Goal: Task Accomplishment & Management: Manage account settings

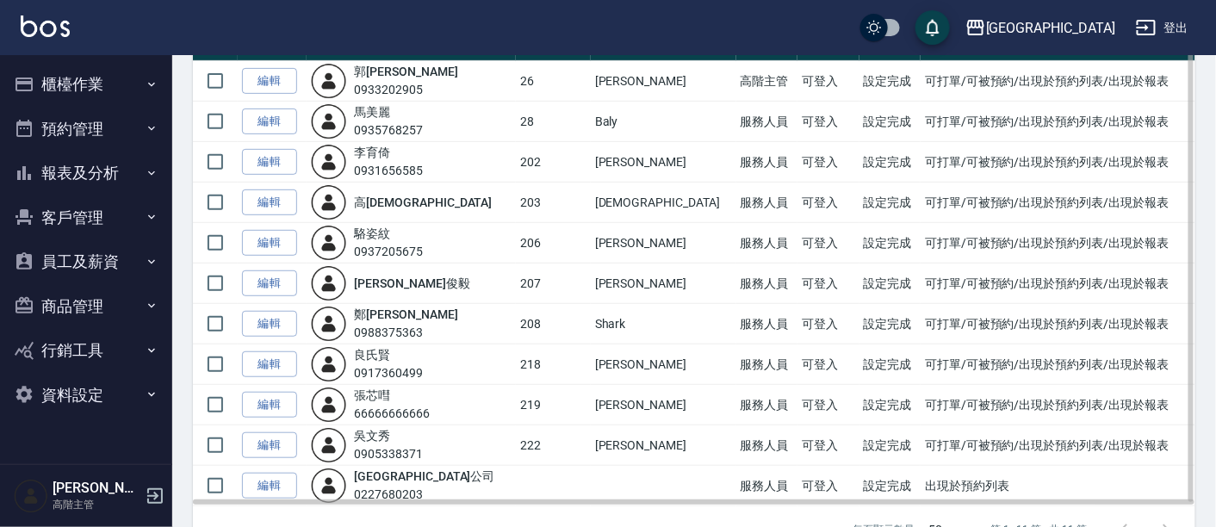
scroll to position [221, 0]
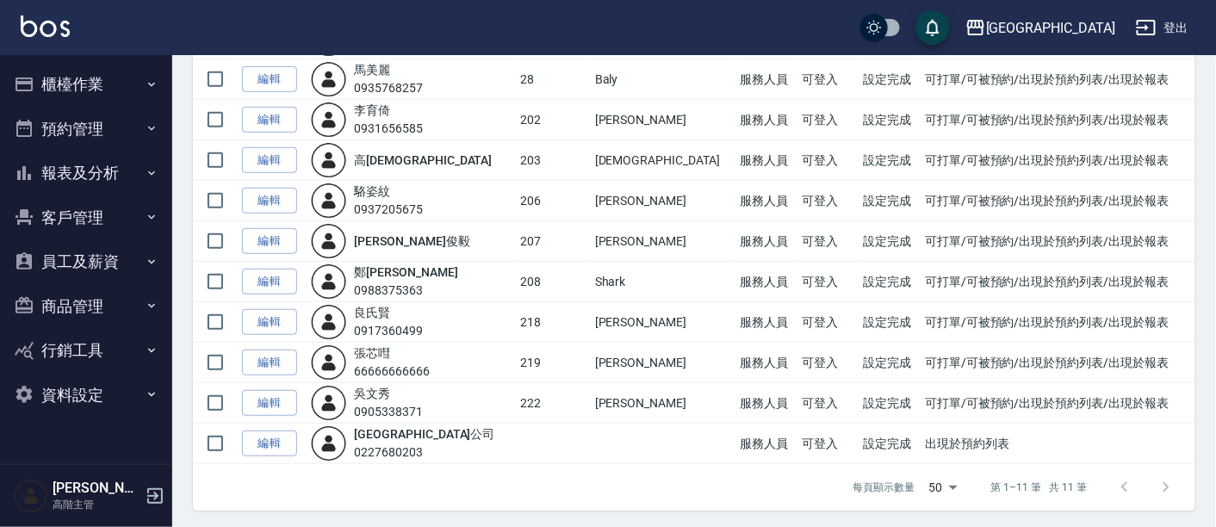
click at [268, 320] on link "編輯" at bounding box center [269, 322] width 55 height 27
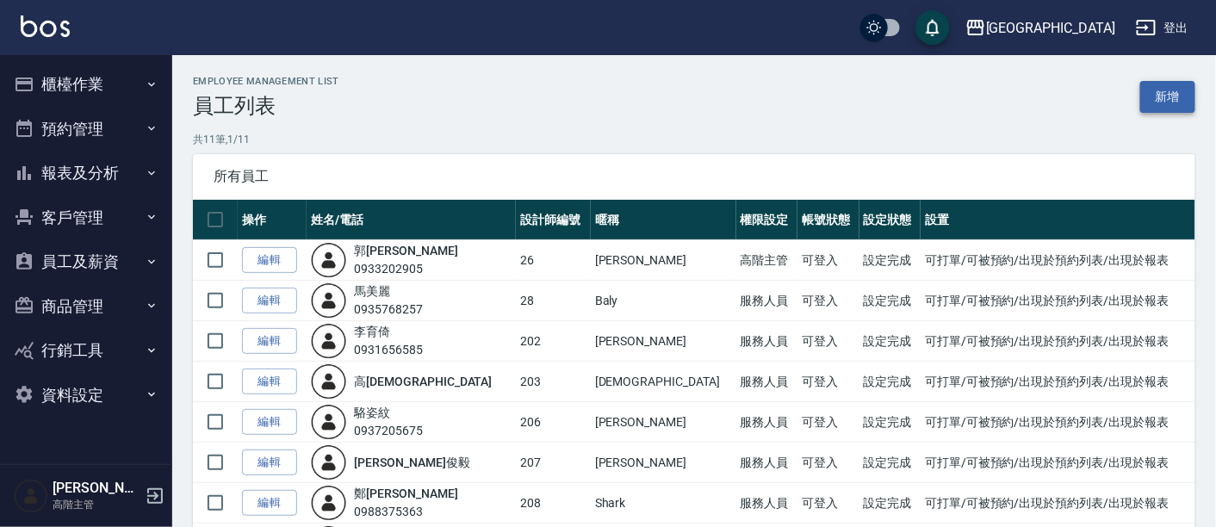
click at [1178, 91] on link "新增" at bounding box center [1168, 97] width 55 height 32
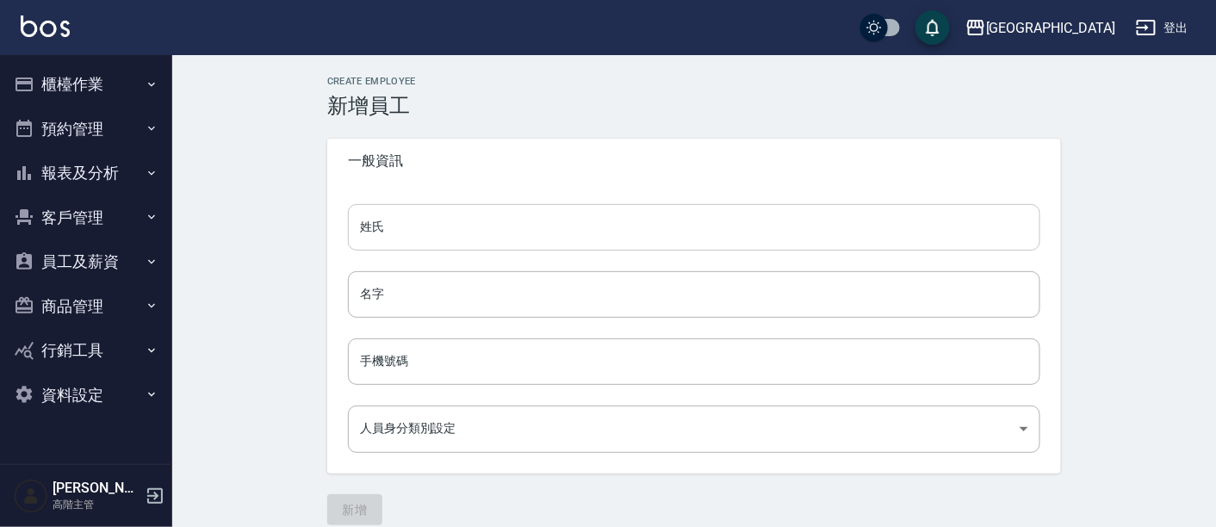
click at [484, 232] on input "姓氏" at bounding box center [694, 227] width 693 height 47
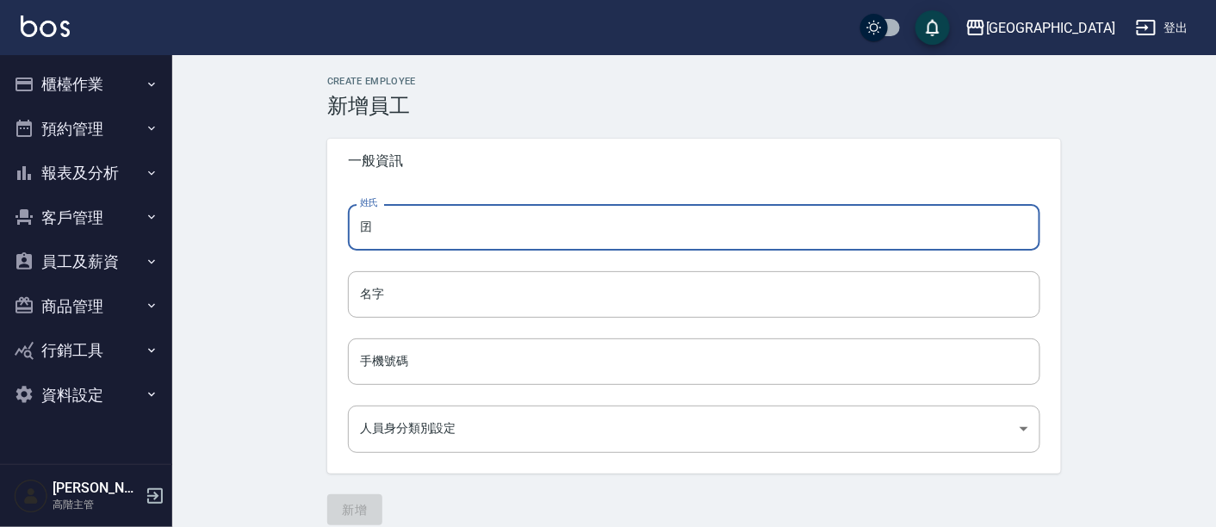
type input "囡"
type input "暖"
type input "阮"
click at [448, 289] on input "名字" at bounding box center [694, 294] width 693 height 47
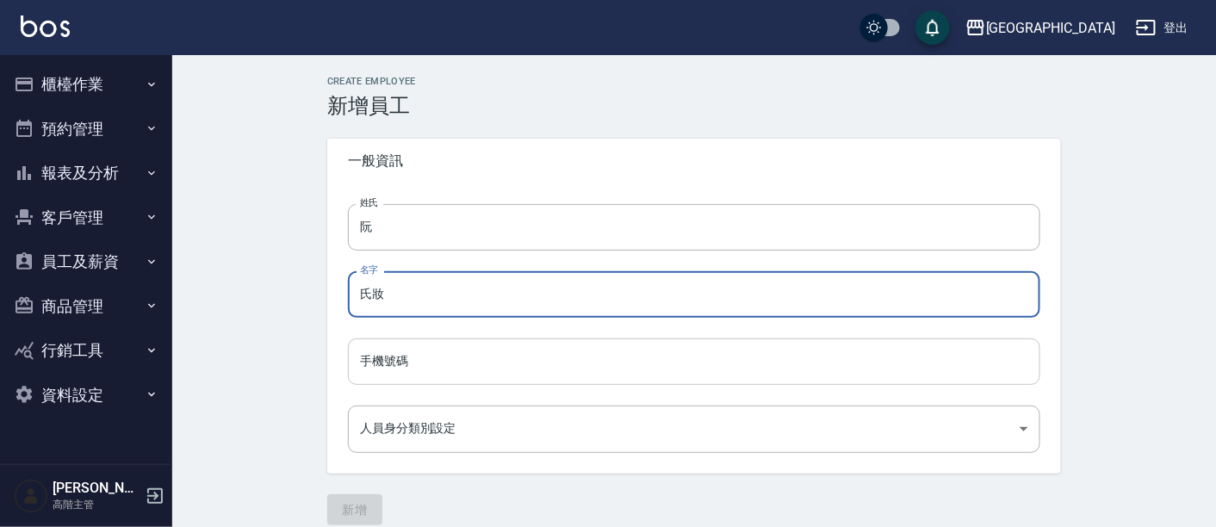
type input "氏妝"
click at [519, 354] on input "手機號碼" at bounding box center [694, 362] width 693 height 47
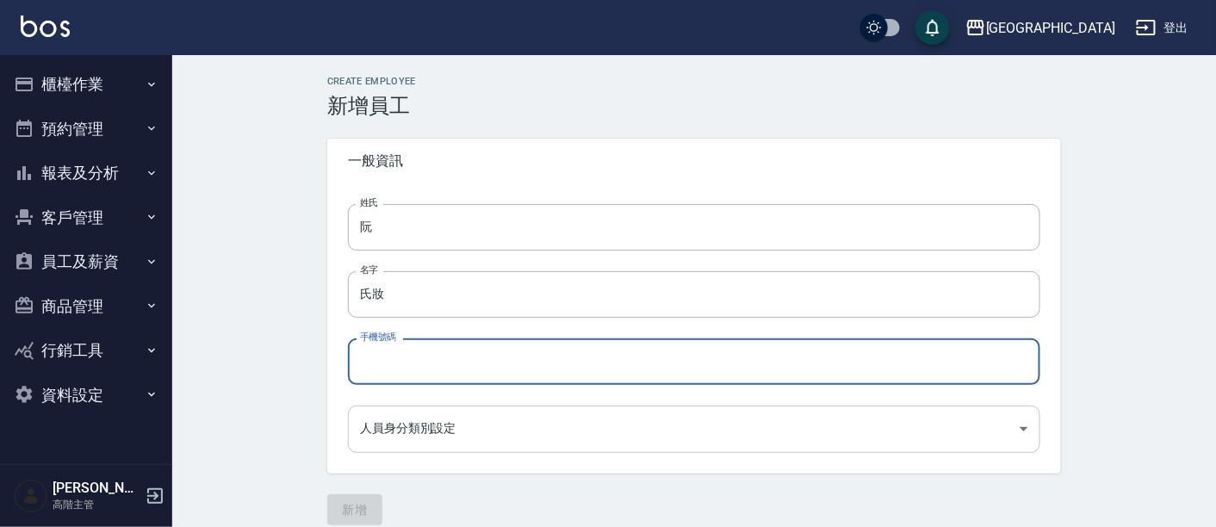
click at [1029, 432] on body "名留市府 登出 櫃檯作業 打帳單 帳單列表 掛單列表 座位開單 營業儀表板 現金收支登錄 高階收支登錄 材料自購登錄 每日結帳 排班表 現場電腦打卡 掃碼打卡…" at bounding box center [608, 273] width 1216 height 546
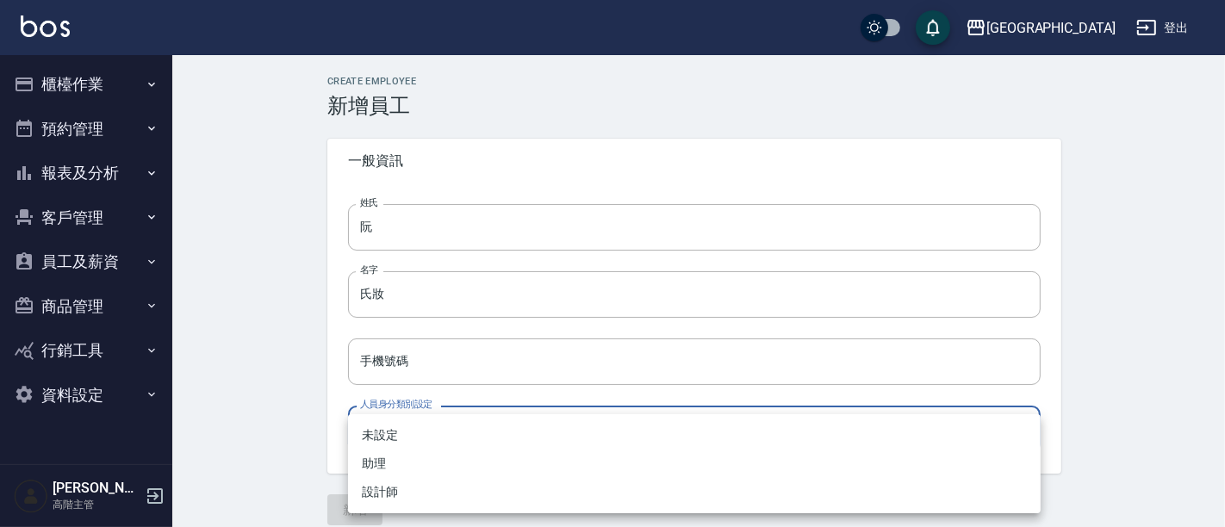
click at [398, 463] on li "助理" at bounding box center [694, 464] width 693 height 28
type input "32b86c43-2b2e-44b3-b5c9-0f3feaa2e66a"
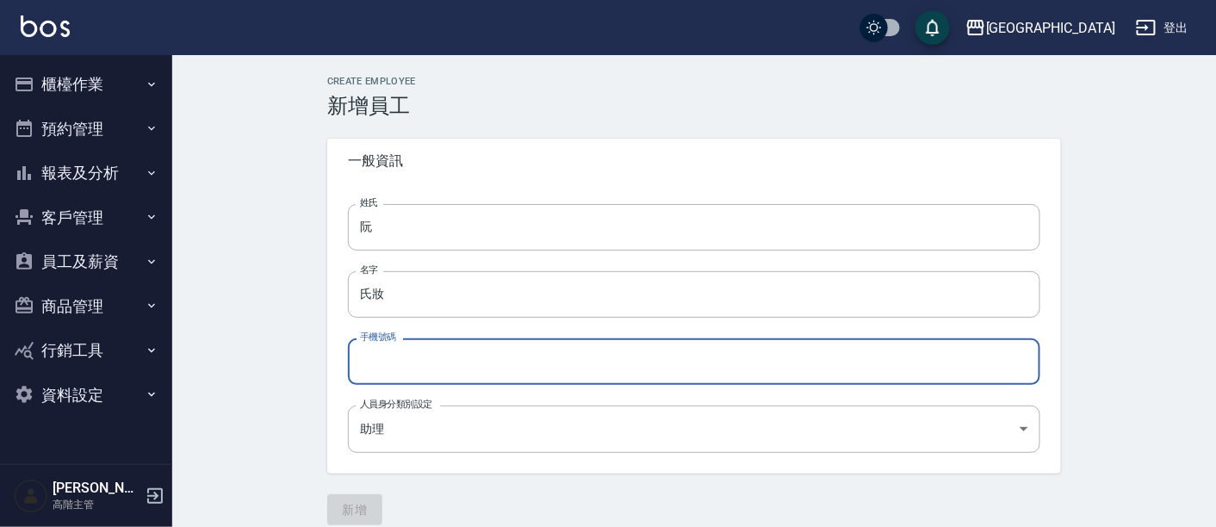
click at [432, 355] on input "手機號碼" at bounding box center [694, 362] width 693 height 47
type input "0989562294"
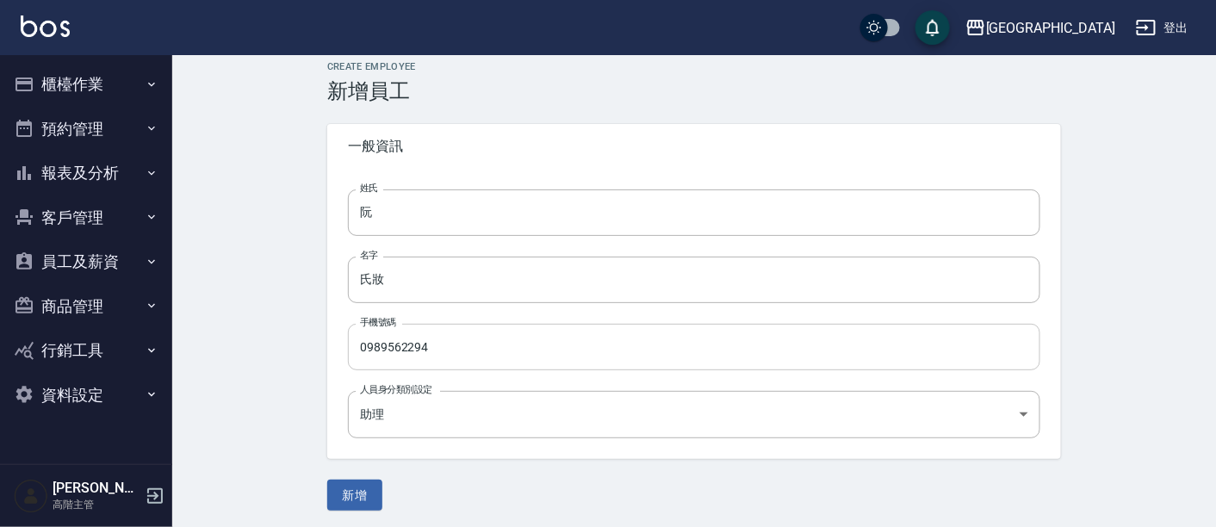
scroll to position [18, 0]
click at [365, 493] on button "新增" at bounding box center [354, 492] width 55 height 32
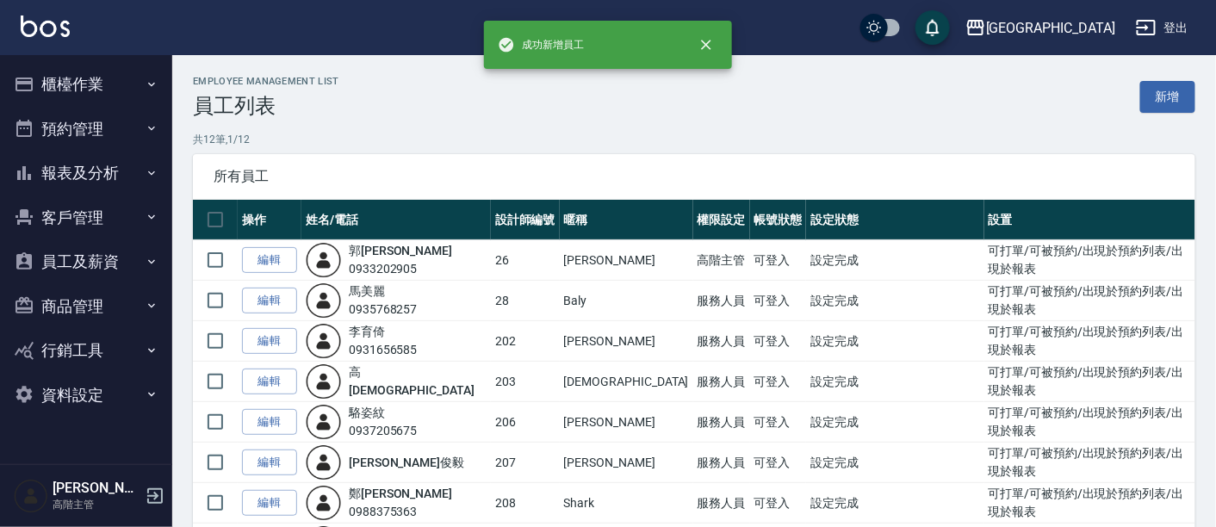
scroll to position [262, 0]
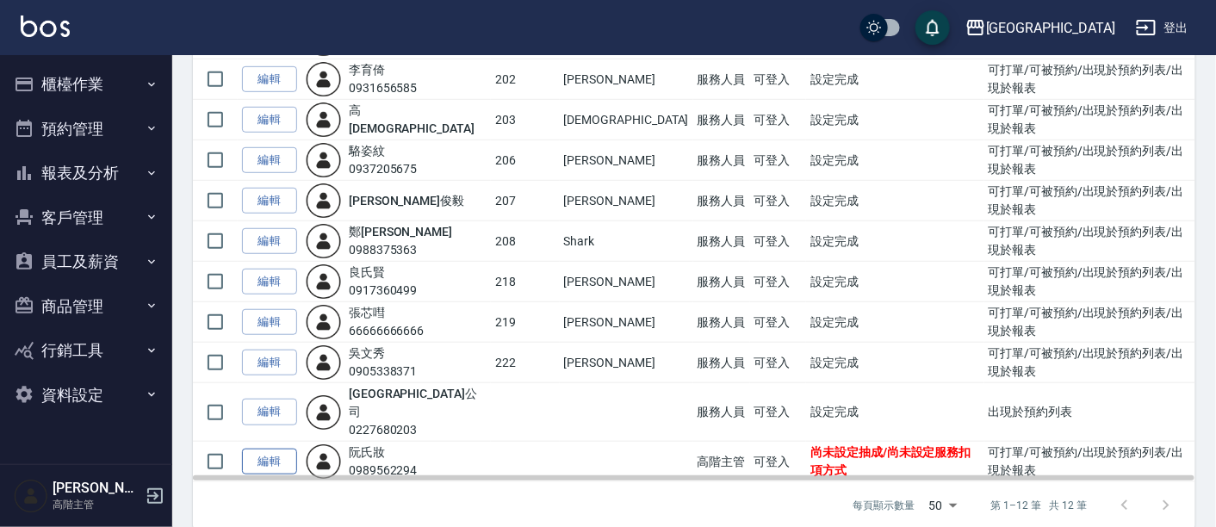
click at [277, 449] on link "編輯" at bounding box center [269, 462] width 55 height 27
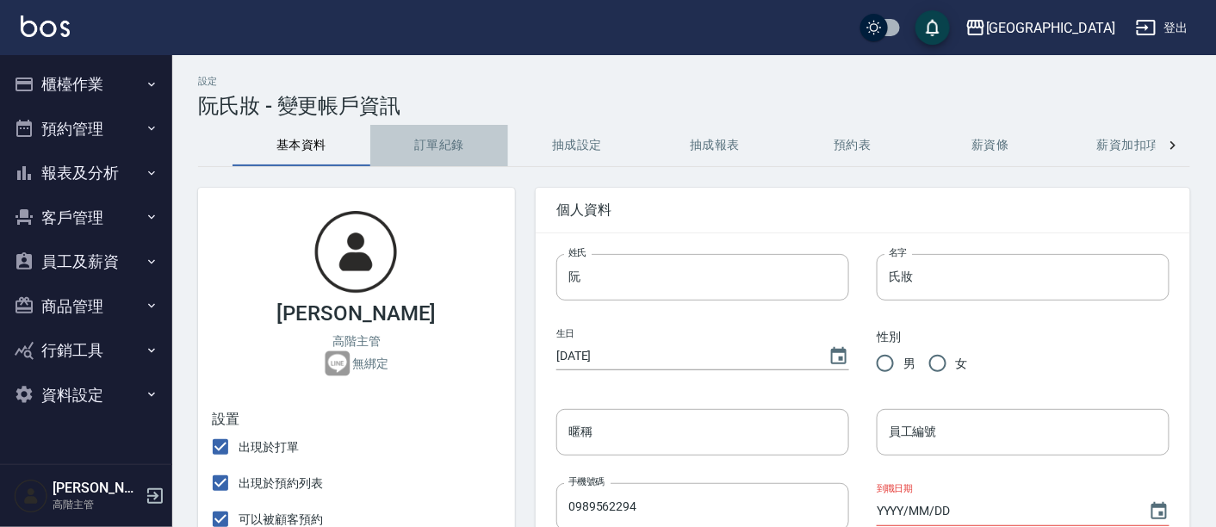
click at [429, 141] on button "訂單紀錄" at bounding box center [439, 145] width 138 height 41
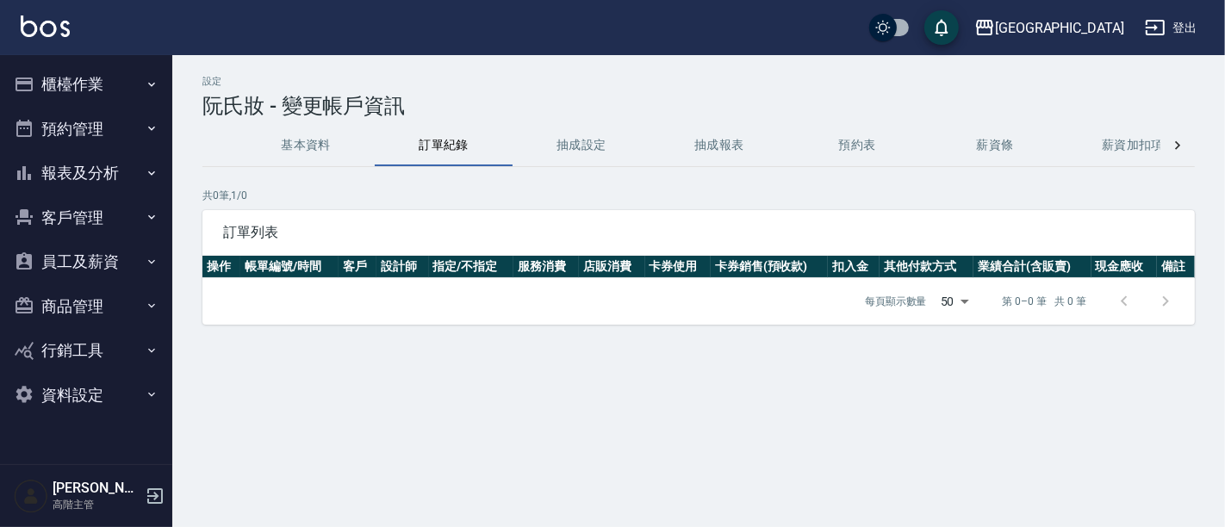
click at [597, 137] on button "抽成設定" at bounding box center [582, 145] width 138 height 41
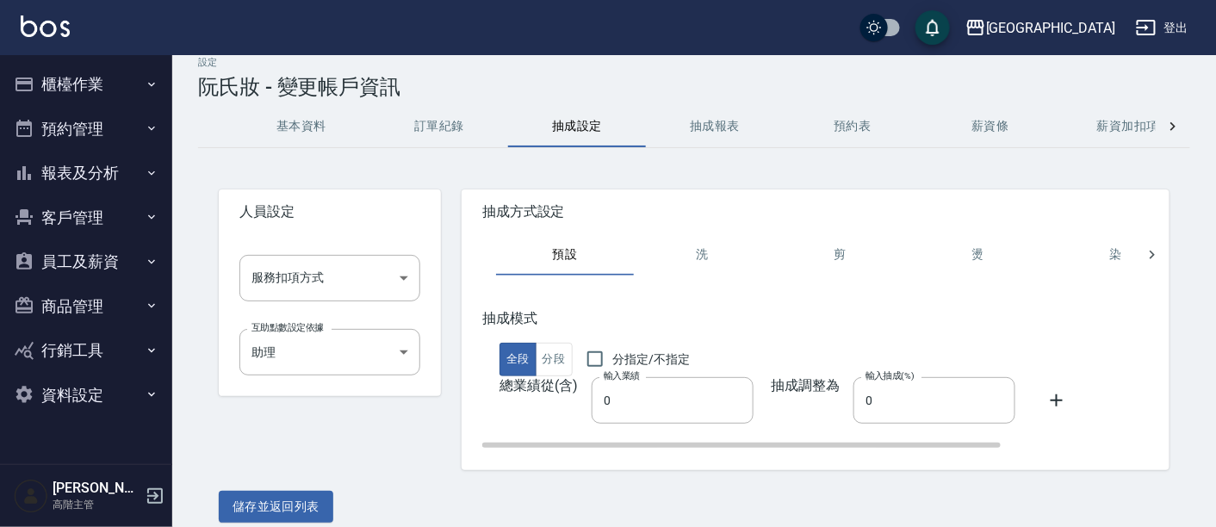
scroll to position [34, 0]
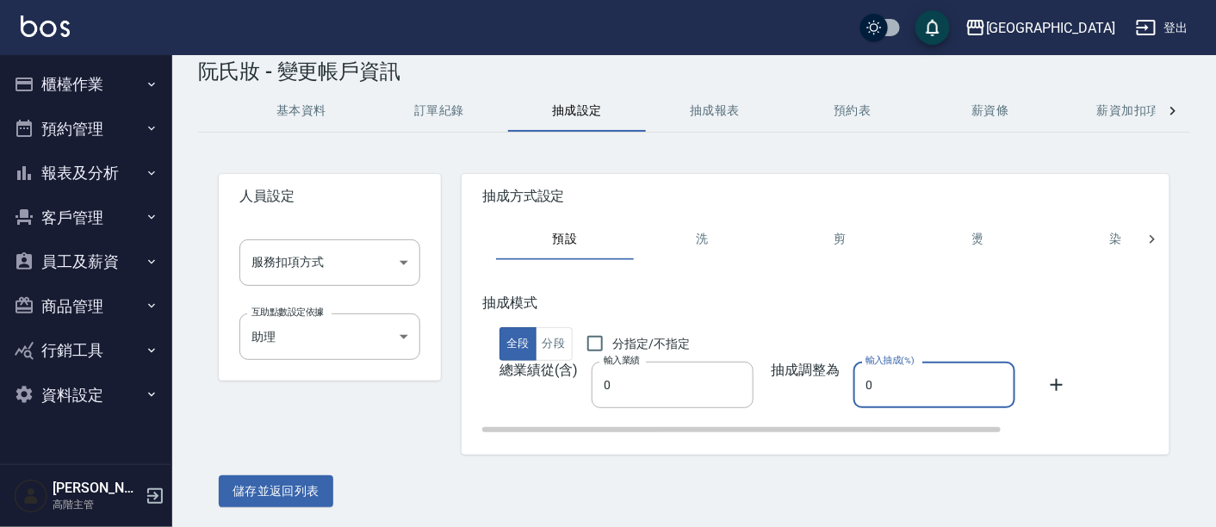
click at [867, 381] on input "0" at bounding box center [935, 385] width 162 height 47
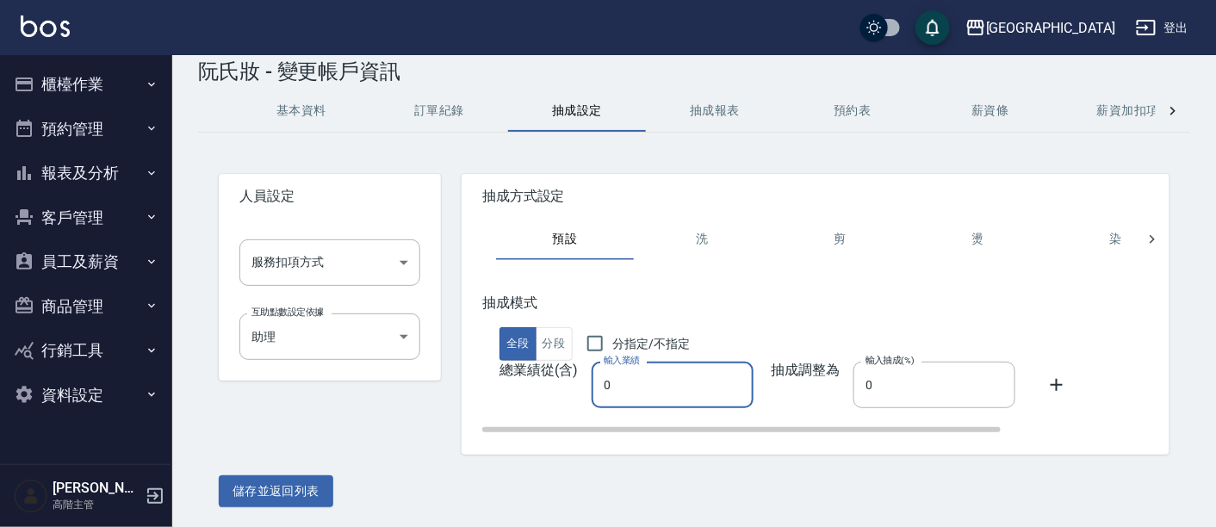
drag, startPoint x: 594, startPoint y: 389, endPoint x: 616, endPoint y: 384, distance: 22.0
click at [616, 384] on input "0" at bounding box center [673, 385] width 162 height 47
type input "50"
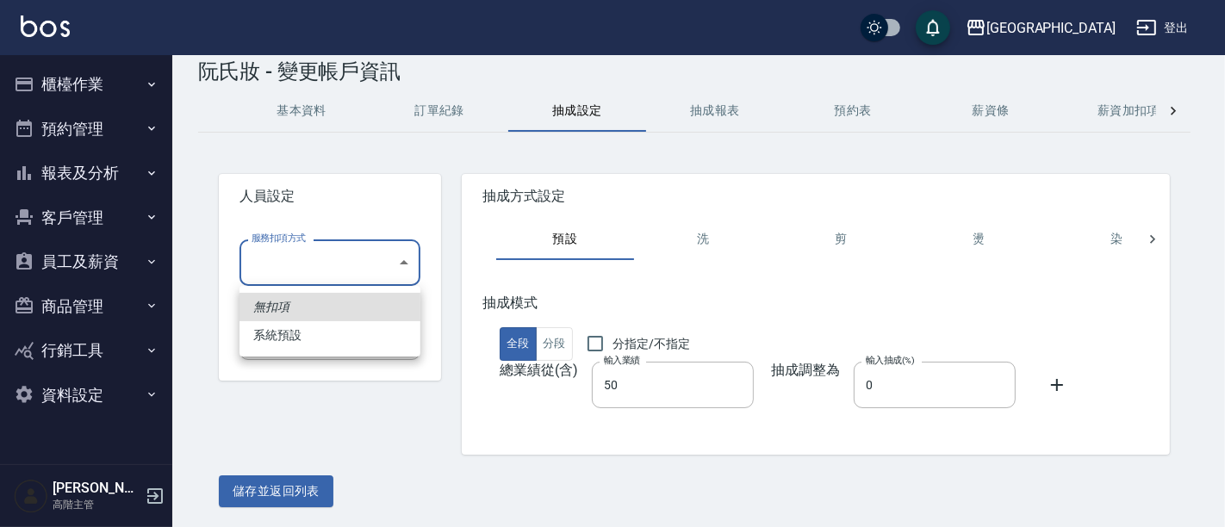
click at [405, 256] on body "名留市府 登出 櫃檯作業 打帳單 帳單列表 掛單列表 座位開單 營業儀表板 現金收支登錄 高階收支登錄 材料自購登錄 每日結帳 排班表 現場電腦打卡 掃碼打卡…" at bounding box center [612, 247] width 1225 height 563
click at [405, 256] on div at bounding box center [612, 263] width 1225 height 527
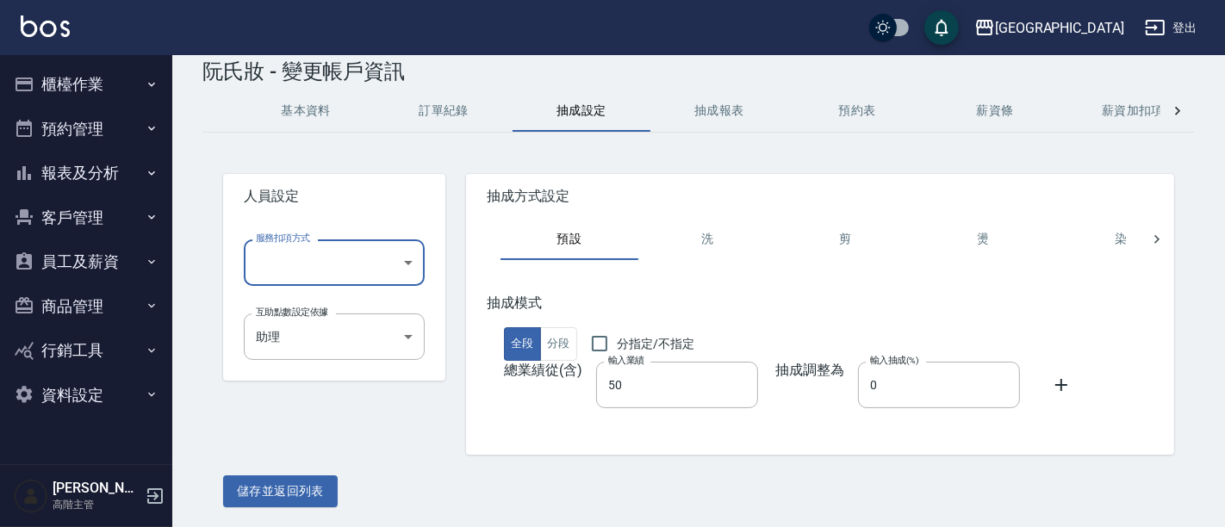
click at [405, 256] on body "名留市府 登出 櫃檯作業 打帳單 帳單列表 掛單列表 座位開單 營業儀表板 現金收支登錄 高階收支登錄 材料自購登錄 每日結帳 排班表 現場電腦打卡 掃碼打卡…" at bounding box center [612, 247] width 1225 height 563
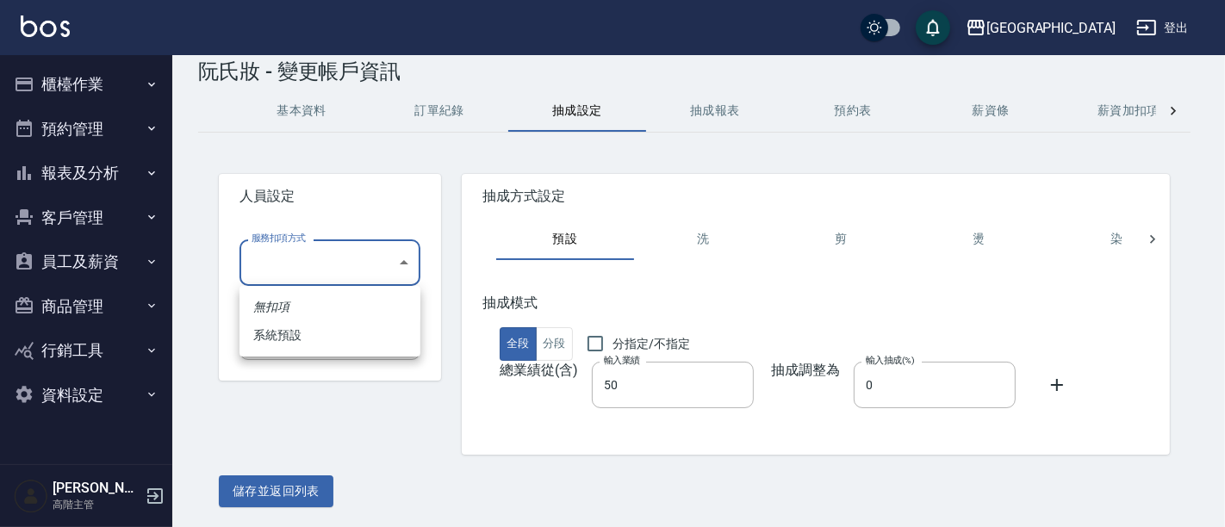
click at [389, 333] on li "系統預設" at bounding box center [329, 335] width 181 height 28
type input "系統預設"
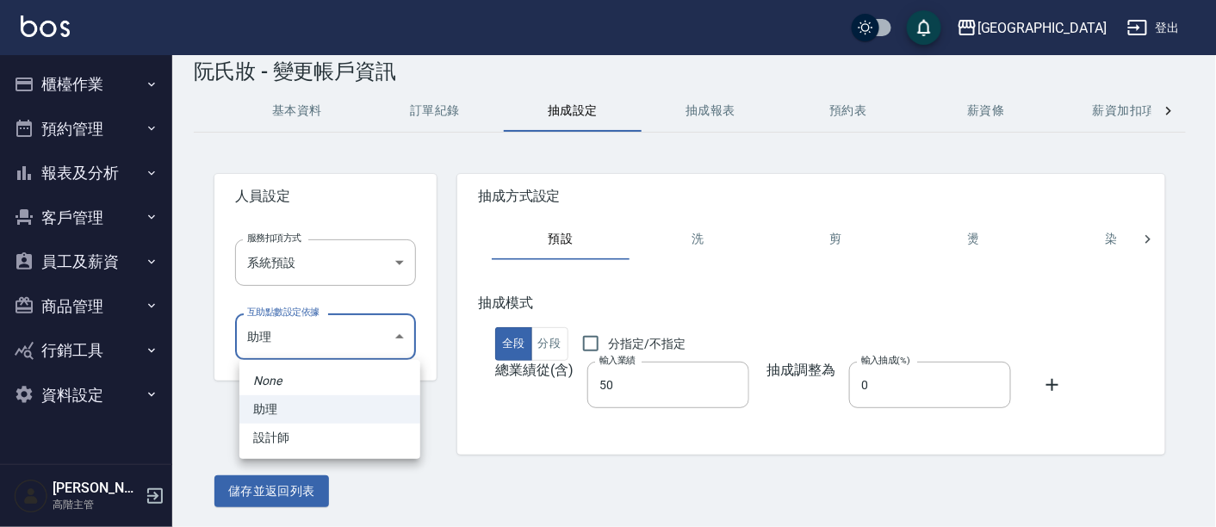
click at [401, 323] on body "名留市府 登出 櫃檯作業 打帳單 帳單列表 掛單列表 座位開單 營業儀表板 現金收支登錄 高階收支登錄 材料自購登錄 每日結帳 排班表 現場電腦打卡 掃碼打卡…" at bounding box center [608, 247] width 1216 height 563
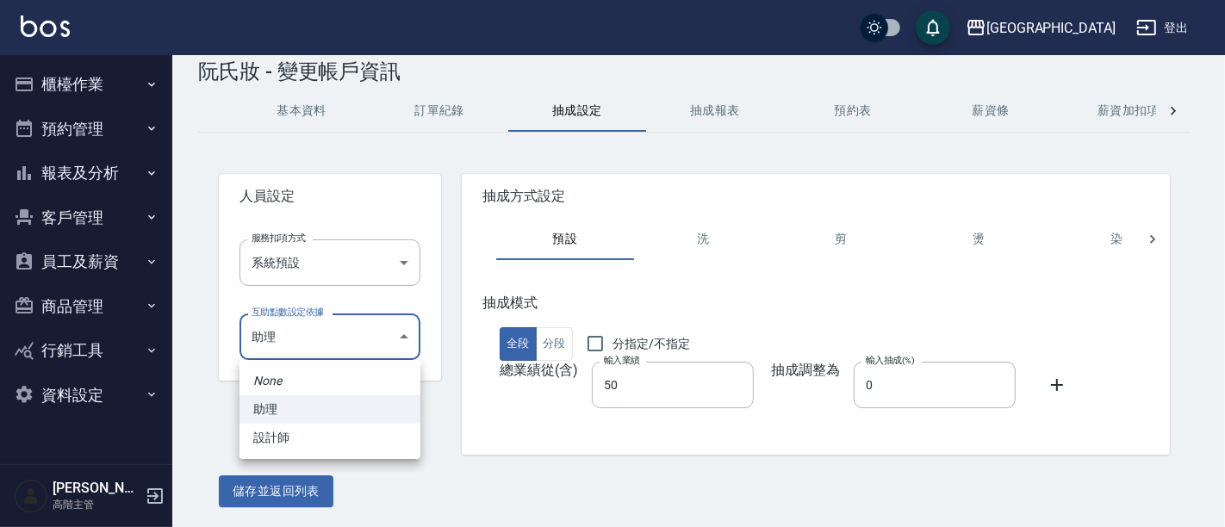
click at [364, 416] on li "助理" at bounding box center [329, 409] width 181 height 28
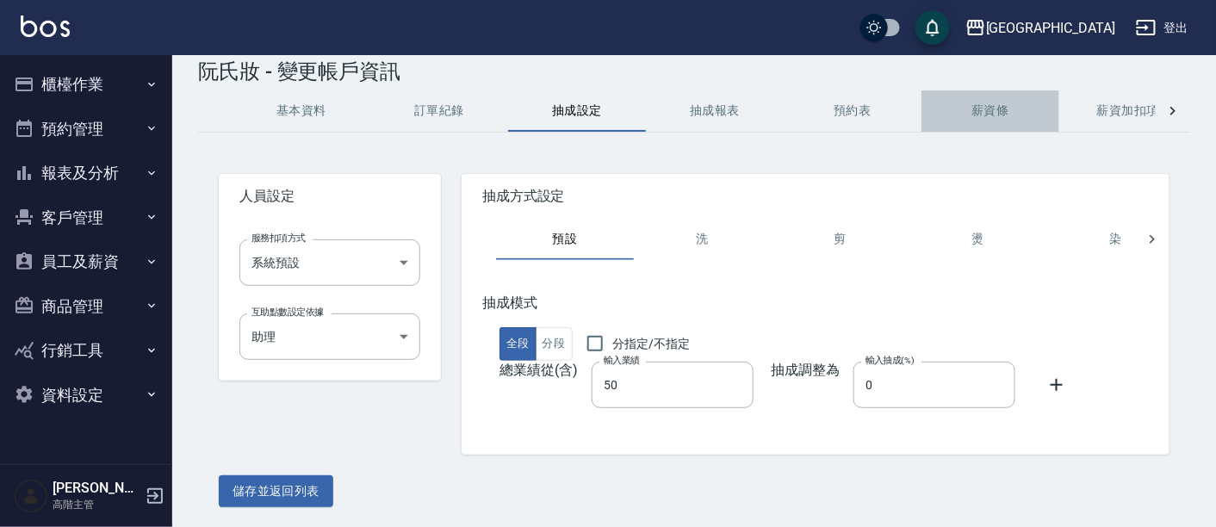
click at [992, 109] on button "薪資條" at bounding box center [991, 110] width 138 height 41
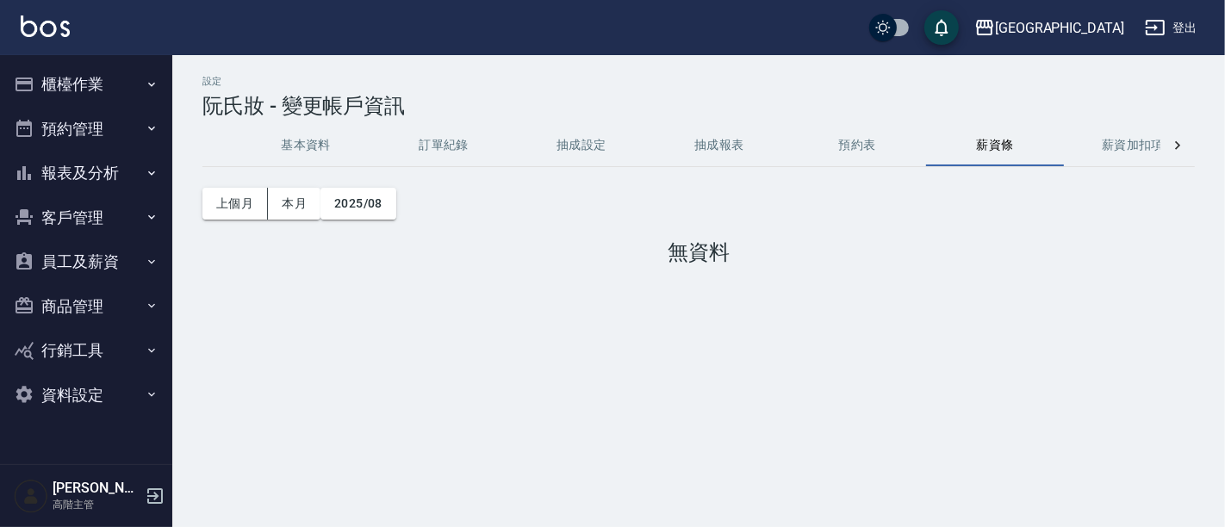
click at [1140, 143] on button "薪資加扣項" at bounding box center [1133, 145] width 138 height 41
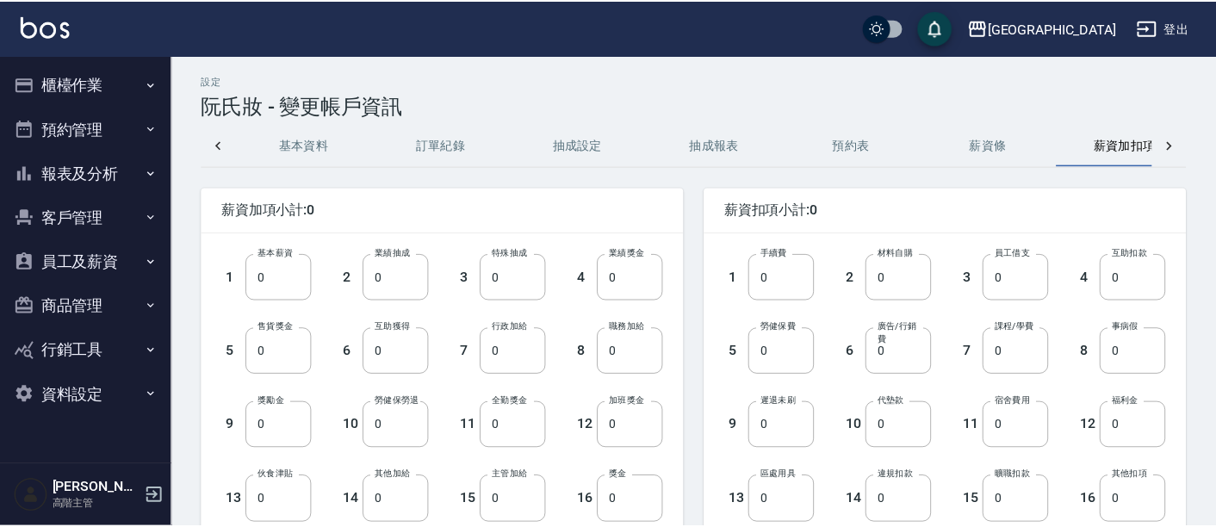
scroll to position [0, 41]
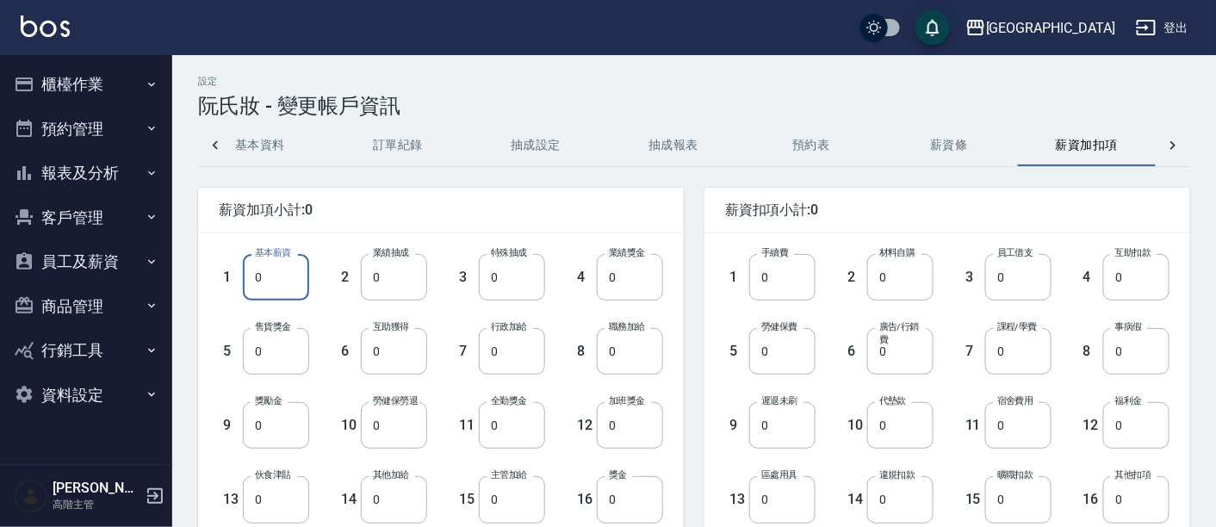
drag, startPoint x: 245, startPoint y: 274, endPoint x: 277, endPoint y: 275, distance: 32.7
click at [277, 275] on input "0" at bounding box center [276, 277] width 66 height 47
type input "0"
click at [408, 216] on span "薪資加項小計:0" at bounding box center [441, 210] width 444 height 17
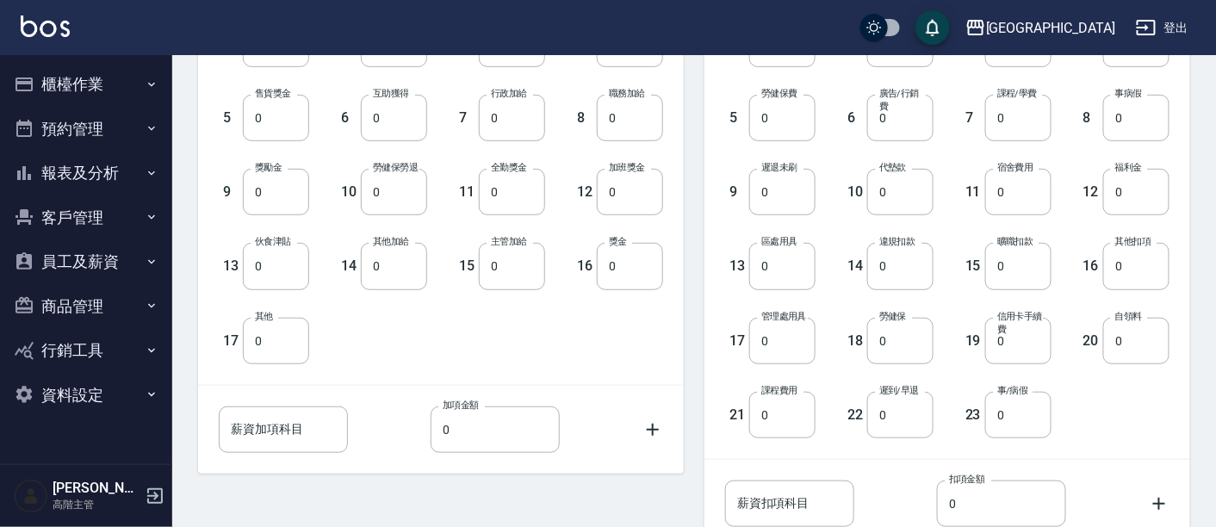
scroll to position [342, 0]
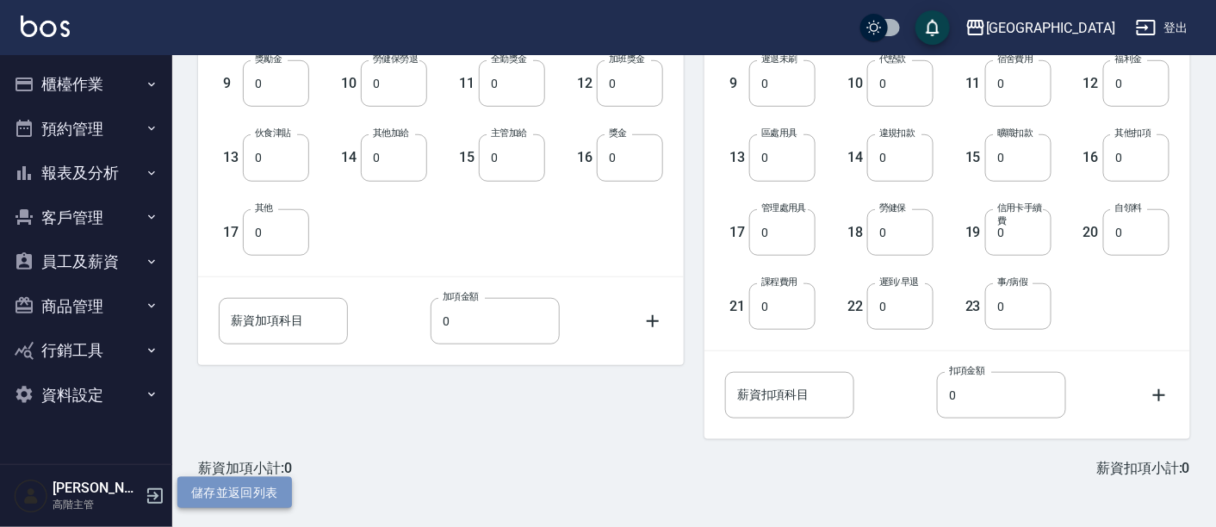
click at [281, 486] on button "儲存並返回列表" at bounding box center [234, 493] width 115 height 32
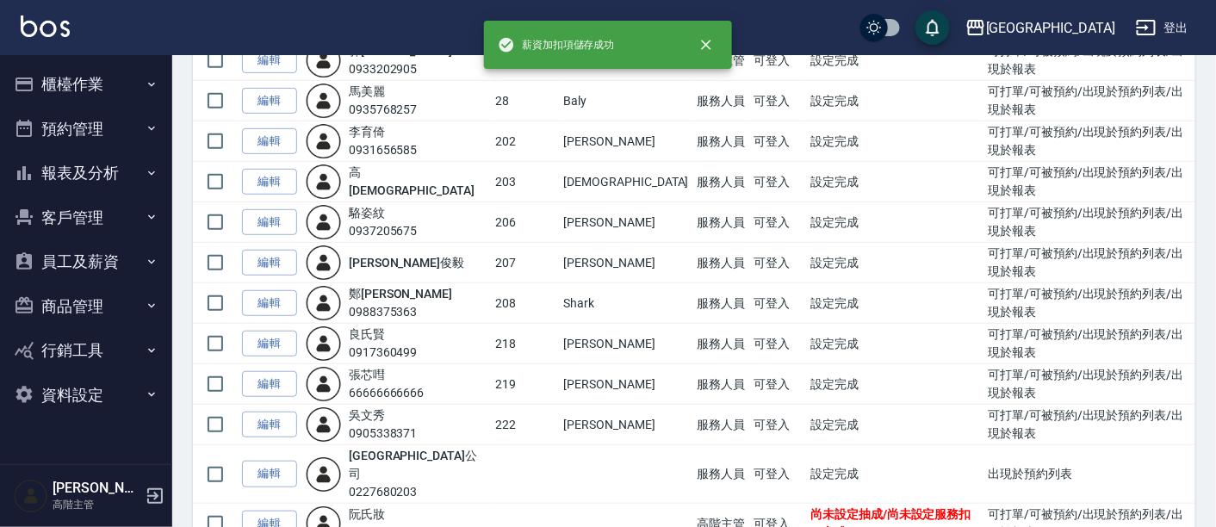
scroll to position [262, 0]
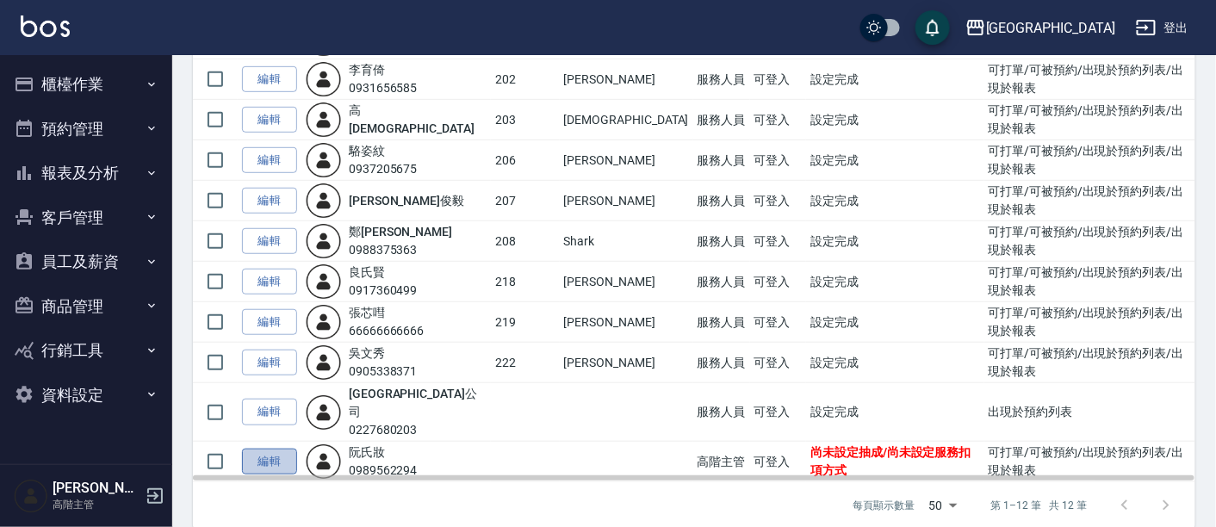
click at [268, 449] on link "編輯" at bounding box center [269, 462] width 55 height 27
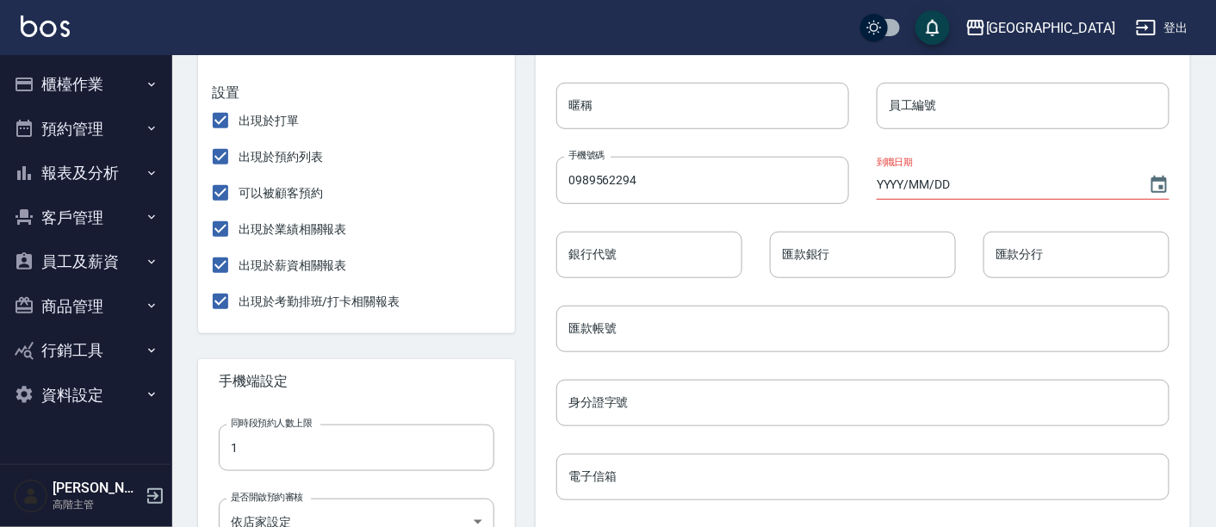
scroll to position [382, 0]
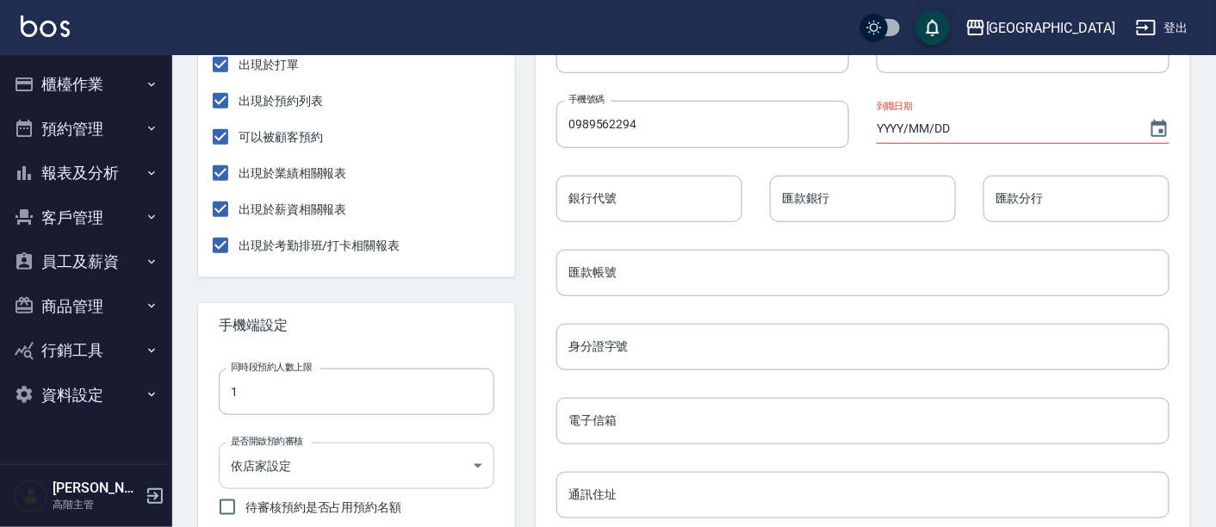
click at [482, 476] on body "名留市府 登出 櫃檯作業 打帳單 帳單列表 掛單列表 座位開單 營業儀表板 現金收支登錄 高階收支登錄 材料自購登錄 每日結帳 排班表 現場電腦打卡 掃碼打卡…" at bounding box center [608, 304] width 1216 height 1373
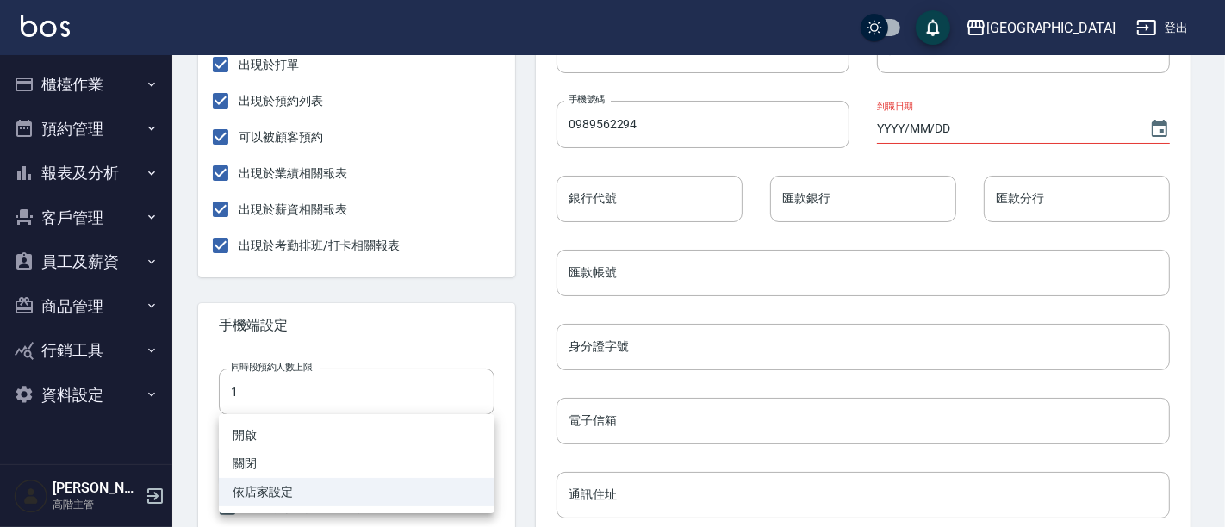
click at [316, 308] on div at bounding box center [612, 263] width 1225 height 527
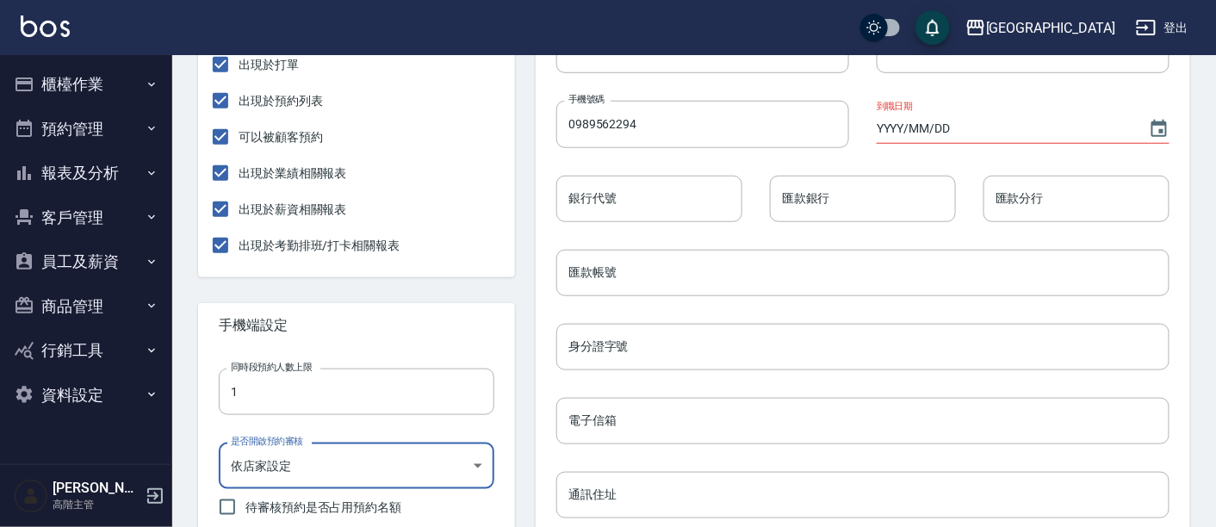
scroll to position [478, 0]
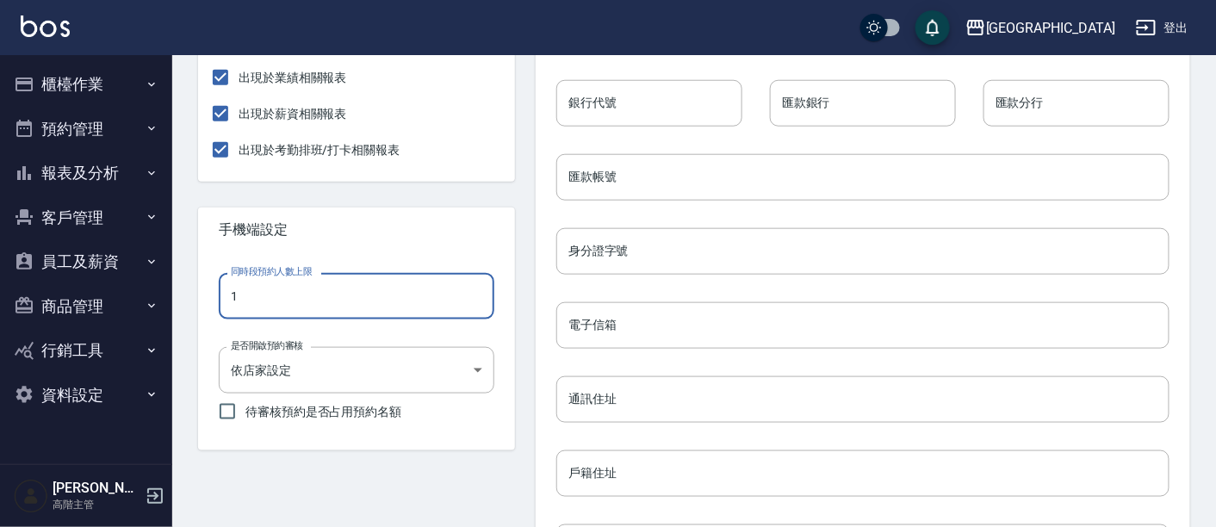
click at [421, 297] on input "1" at bounding box center [357, 296] width 276 height 47
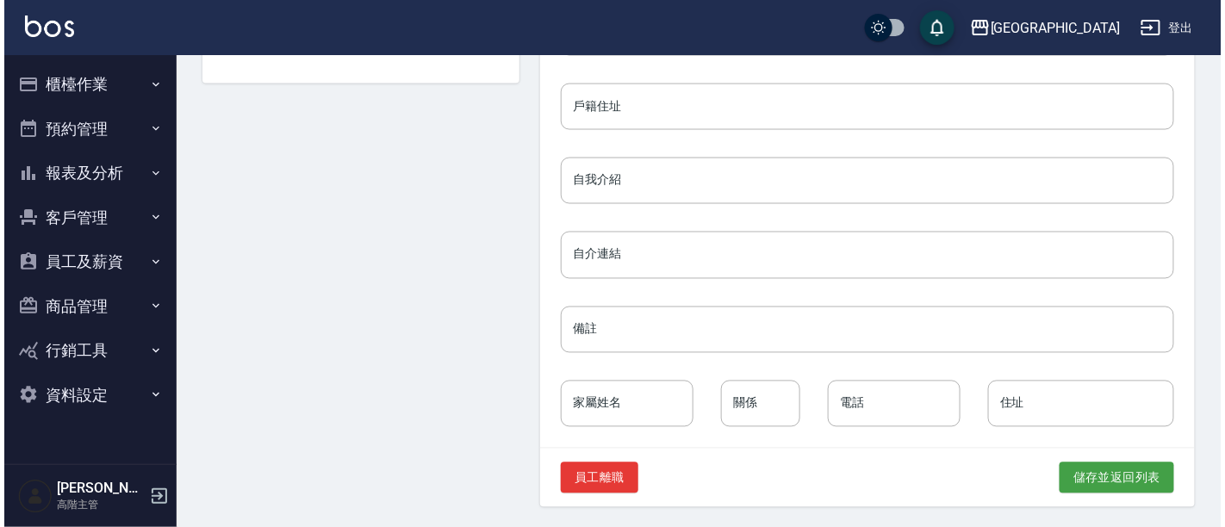
scroll to position [0, 0]
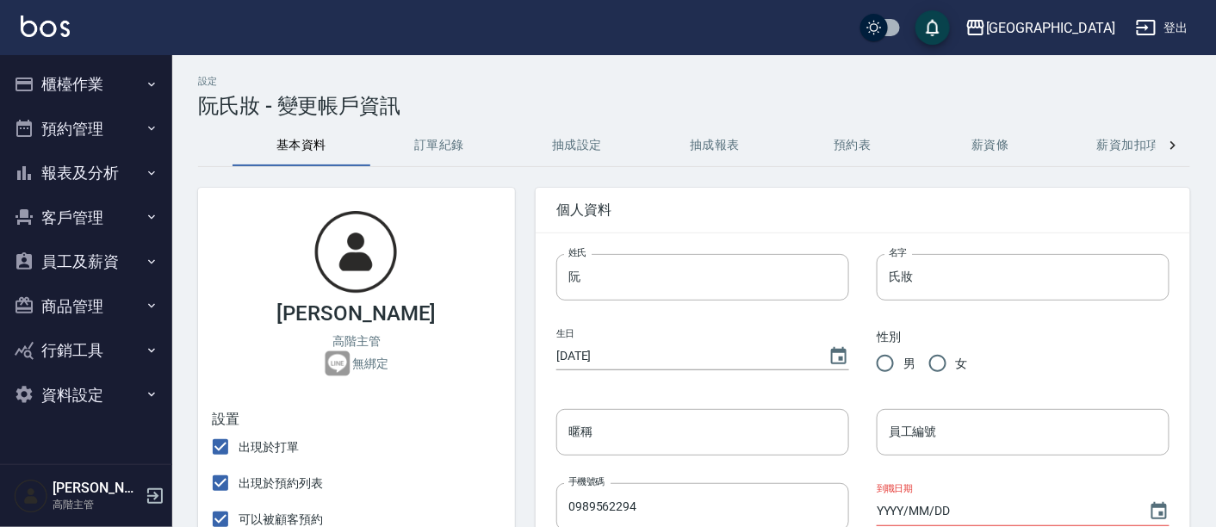
click at [1131, 147] on button "薪資加扣項" at bounding box center [1129, 145] width 138 height 41
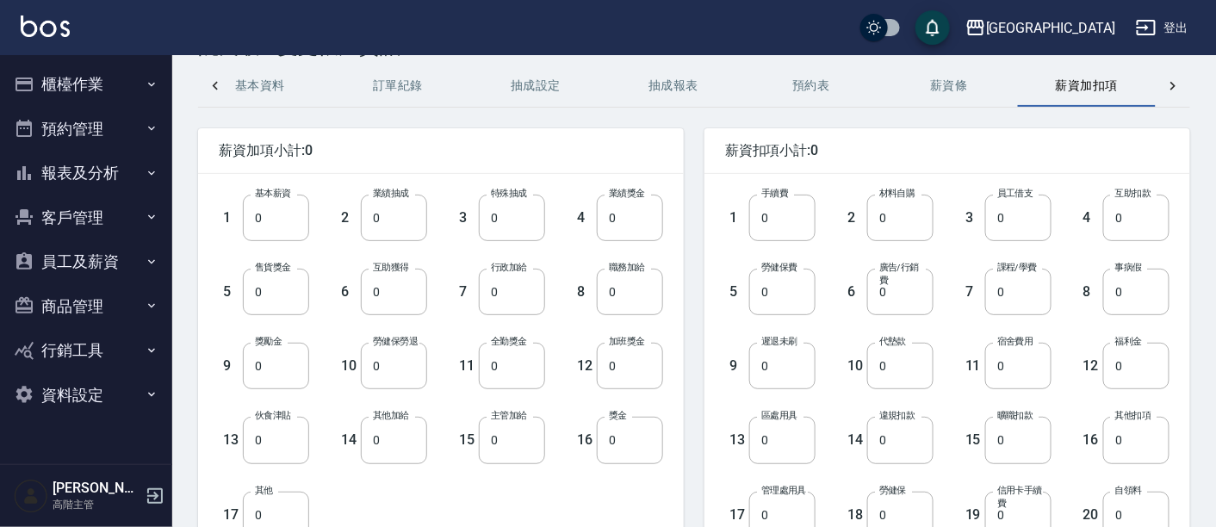
scroll to position [55, 0]
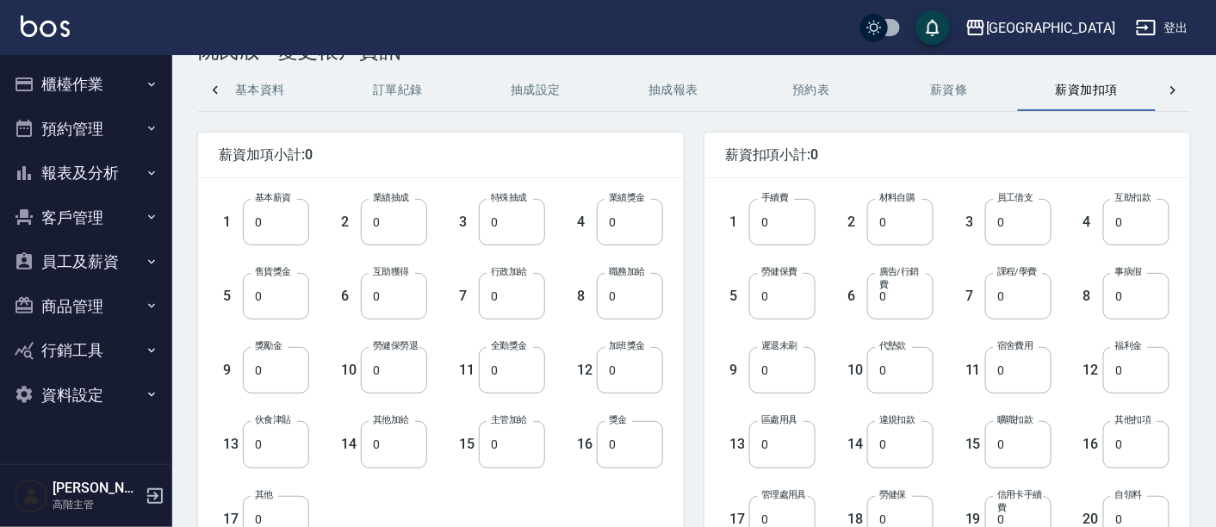
click at [957, 87] on button "薪資條" at bounding box center [949, 90] width 138 height 41
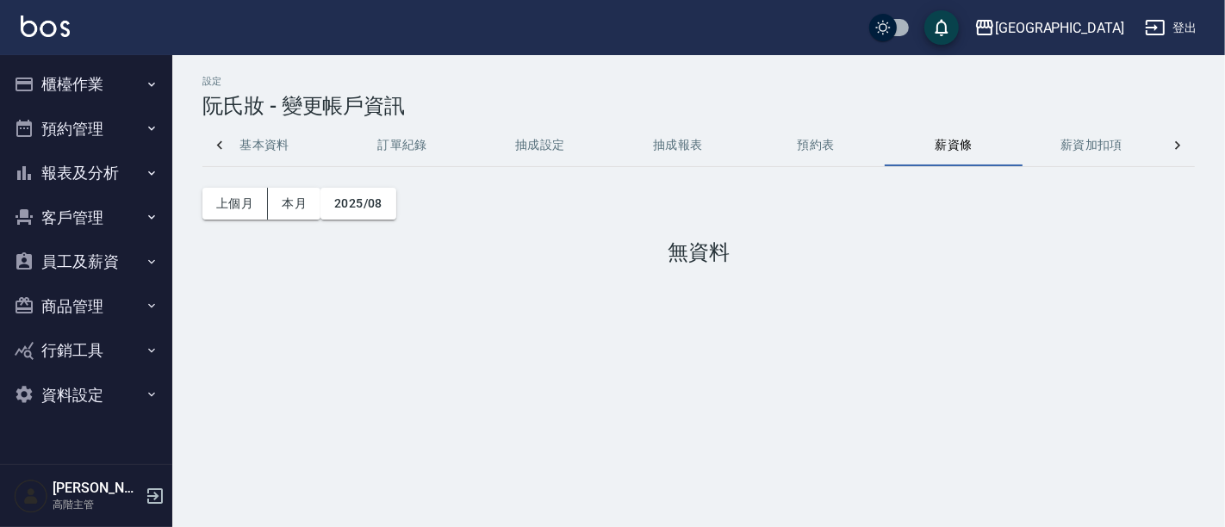
click at [811, 140] on button "預約表" at bounding box center [816, 145] width 138 height 41
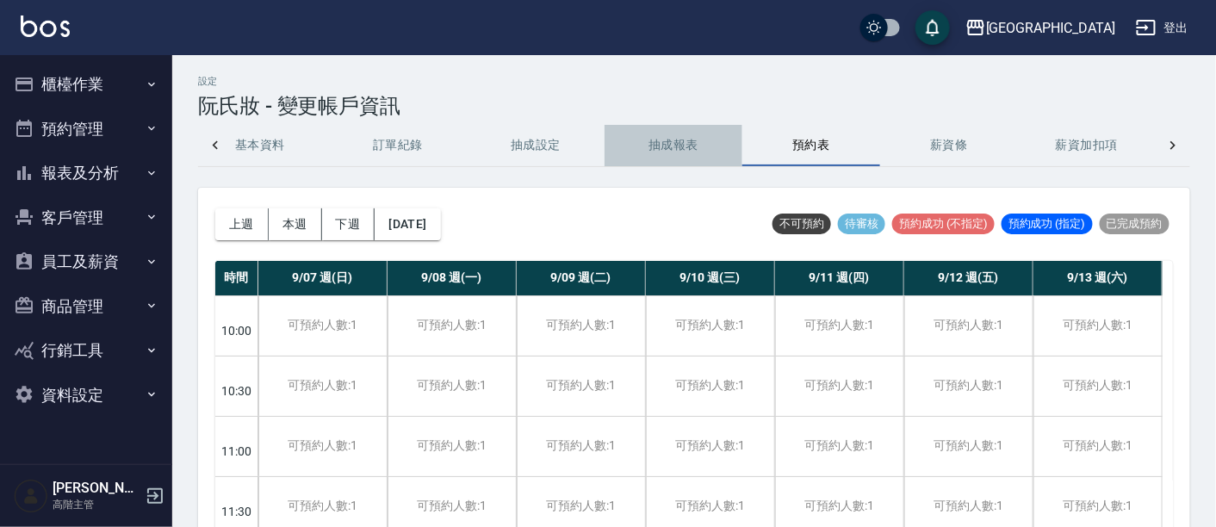
click at [676, 145] on button "抽成報表" at bounding box center [674, 145] width 138 height 41
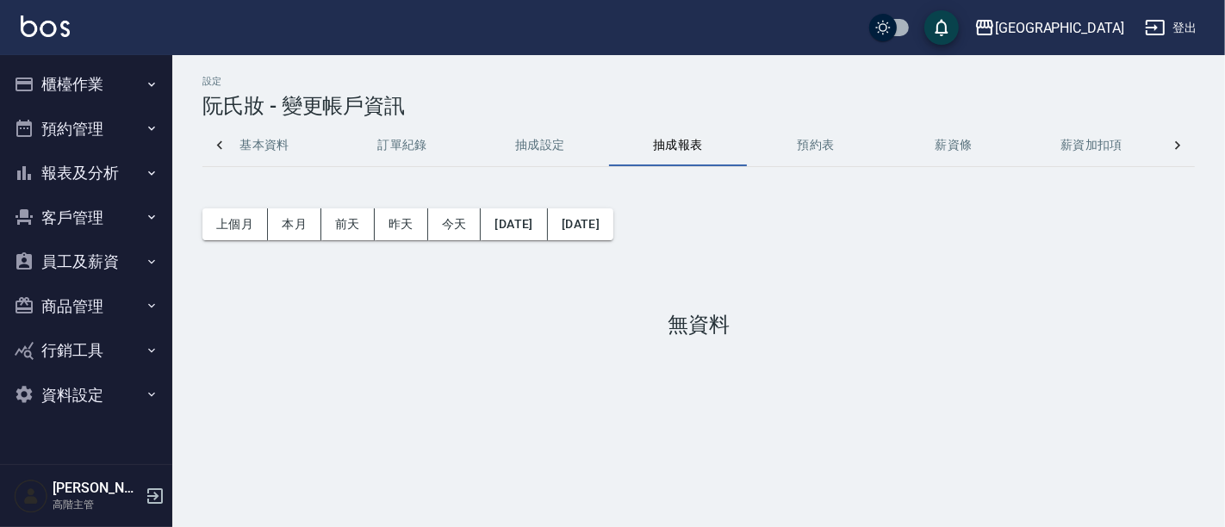
click at [536, 146] on button "抽成設定" at bounding box center [540, 145] width 138 height 41
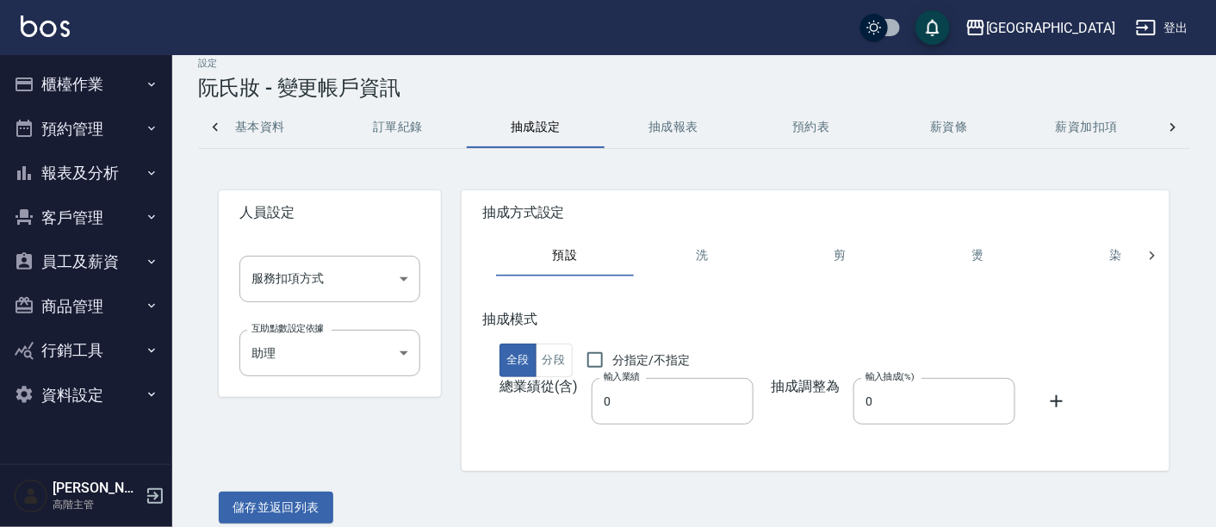
scroll to position [34, 0]
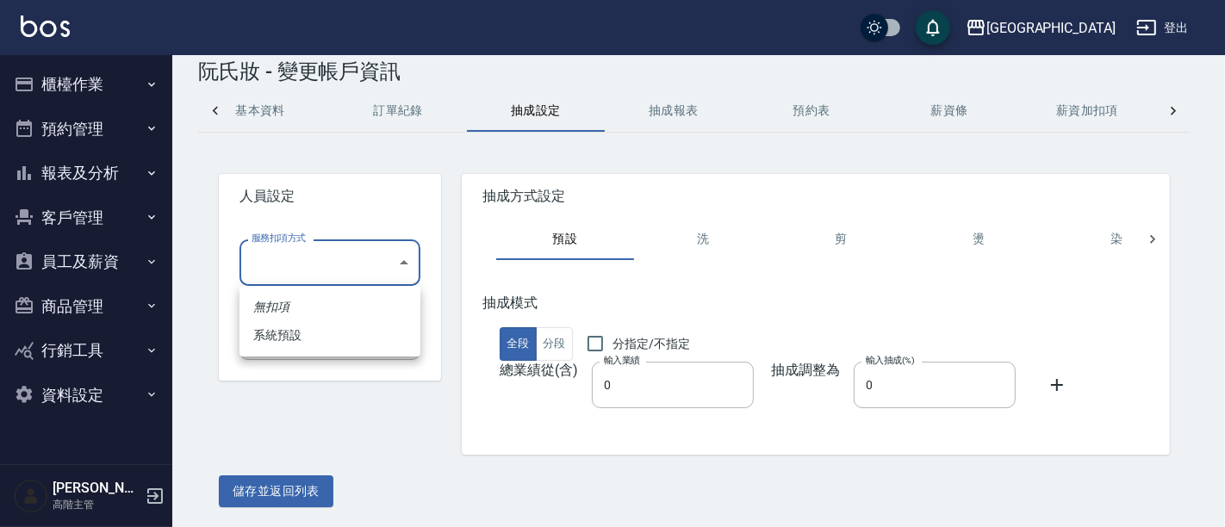
click at [408, 258] on body "名留市府 登出 櫃檯作業 打帳單 帳單列表 掛單列表 座位開單 營業儀表板 現金收支登錄 高階收支登錄 材料自購登錄 每日結帳 排班表 現場電腦打卡 掃碼打卡…" at bounding box center [612, 247] width 1225 height 563
click at [392, 331] on li "系統預設" at bounding box center [329, 335] width 181 height 28
type input "系統預設"
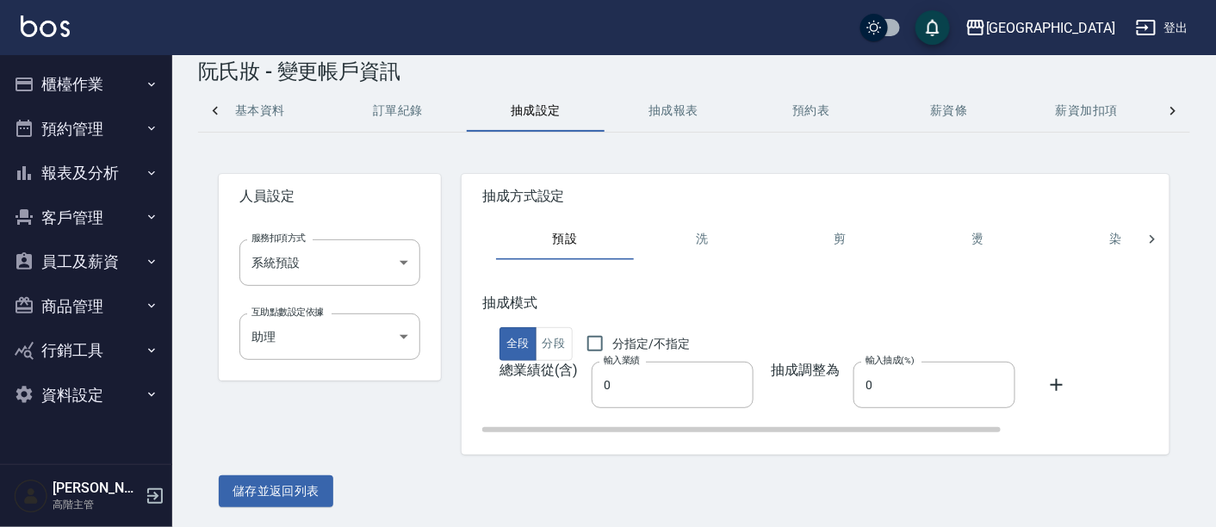
click at [551, 402] on span "總業績從(含)" at bounding box center [539, 385] width 78 height 47
drag, startPoint x: 860, startPoint y: 385, endPoint x: 911, endPoint y: 386, distance: 51.7
click at [911, 386] on input "0" at bounding box center [935, 385] width 162 height 47
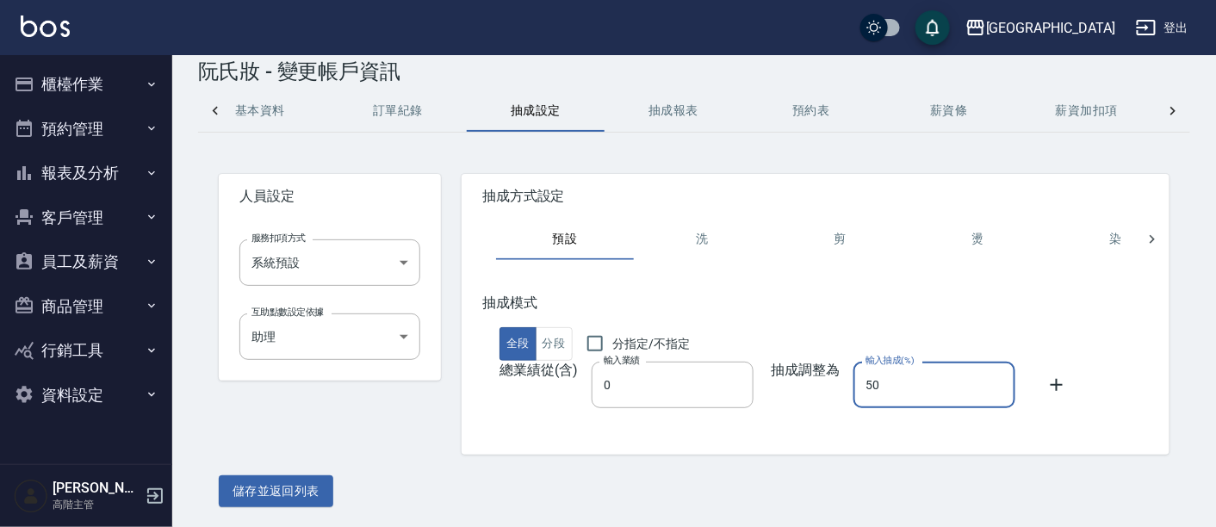
type input "50"
click at [820, 483] on div "儲存並返回列表" at bounding box center [694, 492] width 951 height 32
click at [297, 482] on button "儲存並返回列表" at bounding box center [276, 492] width 115 height 32
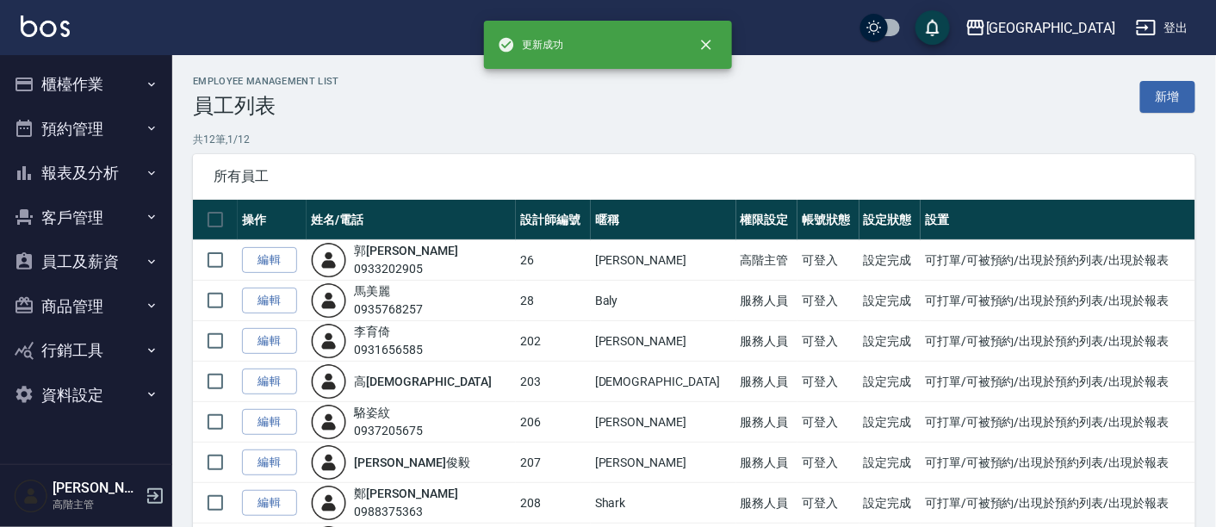
scroll to position [262, 0]
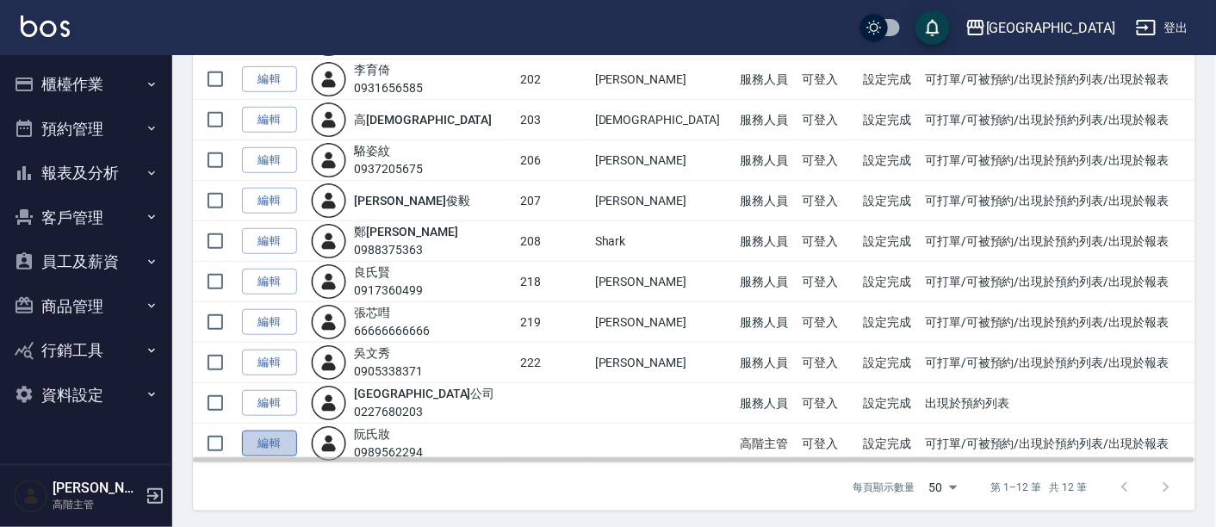
click at [268, 434] on link "編輯" at bounding box center [269, 444] width 55 height 27
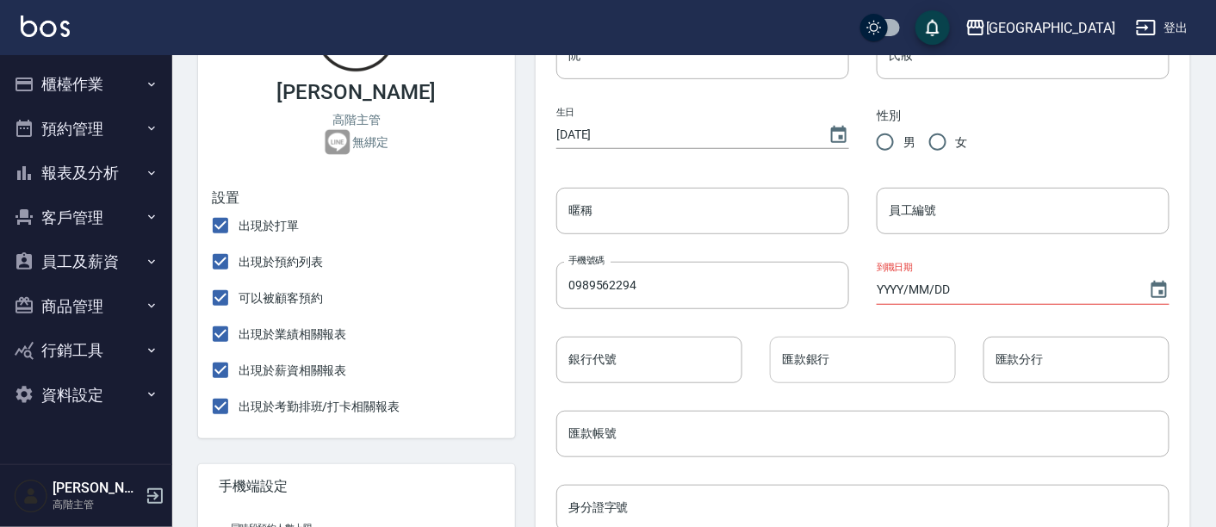
scroll to position [191, 0]
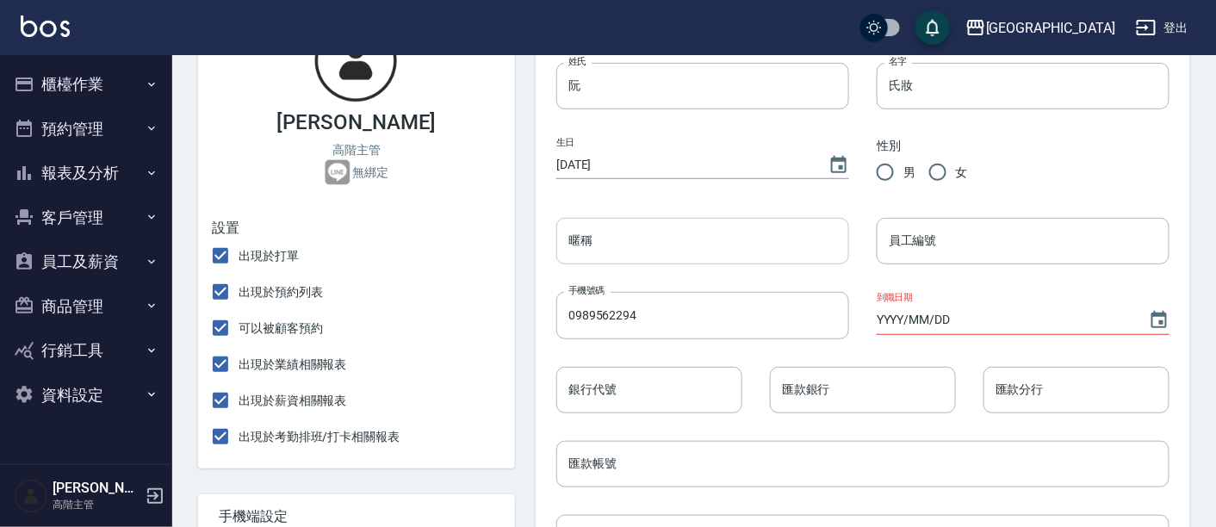
click at [684, 246] on input "暱稱" at bounding box center [702, 241] width 293 height 47
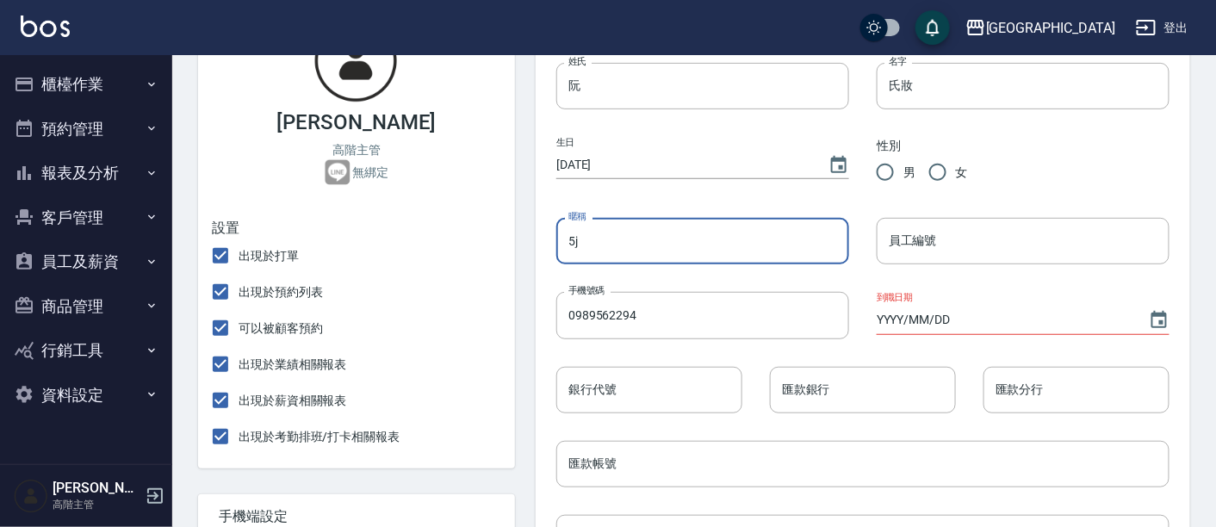
type input "5"
type input "妝"
